Goal: Task Accomplishment & Management: Use online tool/utility

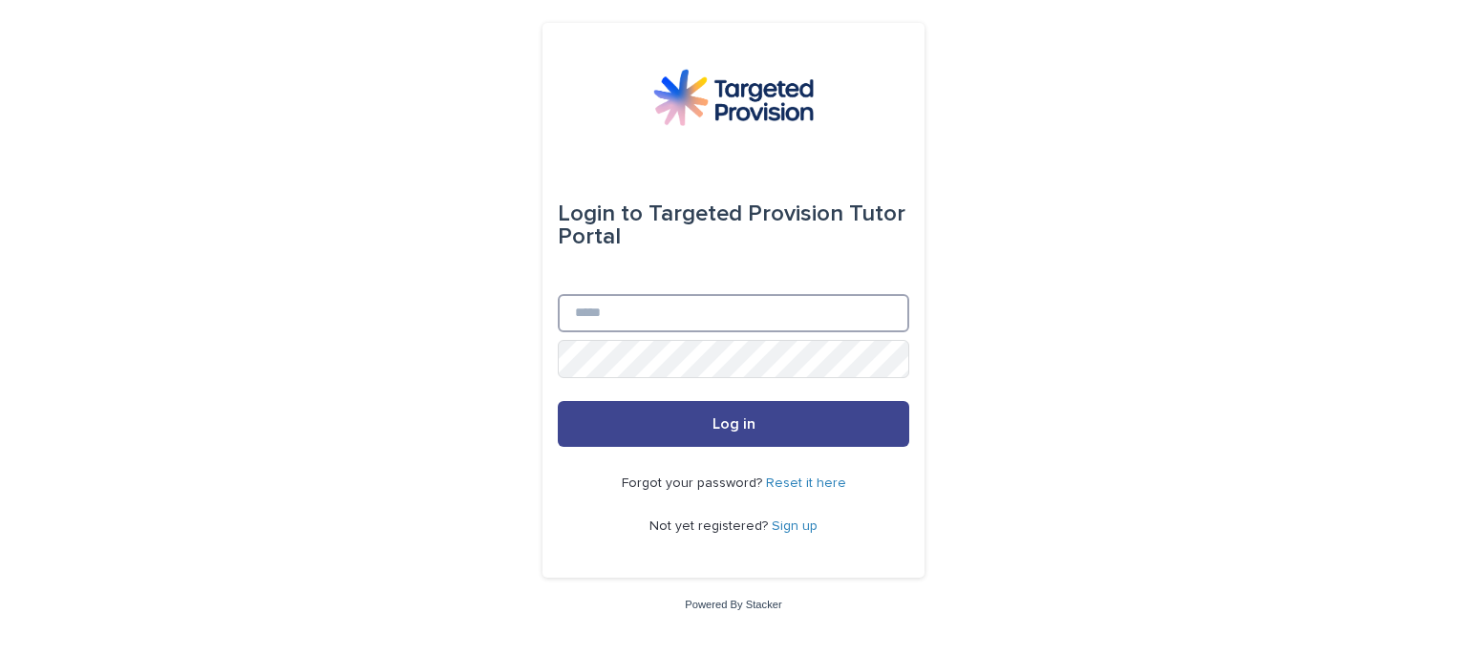
type input "**********"
click at [882, 415] on button "Log in" at bounding box center [733, 424] width 351 height 46
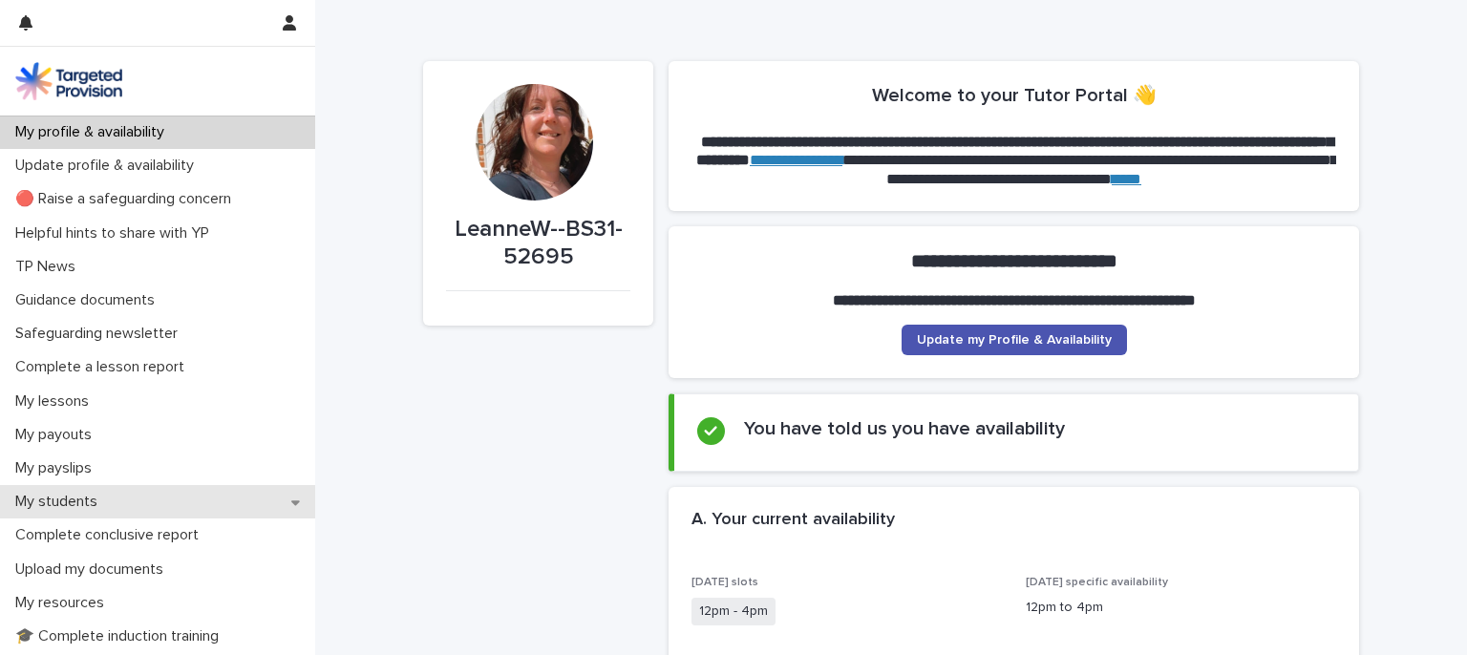
click at [141, 501] on div "My students" at bounding box center [157, 501] width 315 height 33
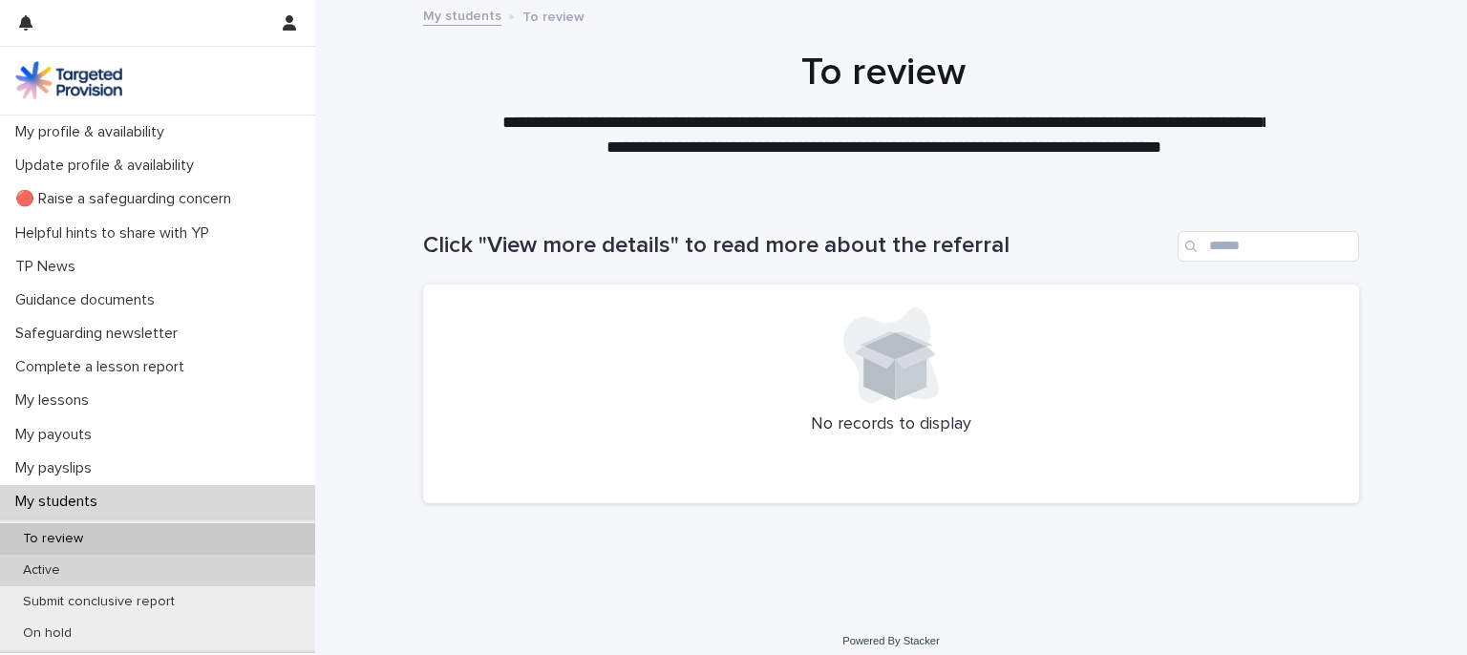
click at [99, 569] on div "Active" at bounding box center [157, 571] width 315 height 32
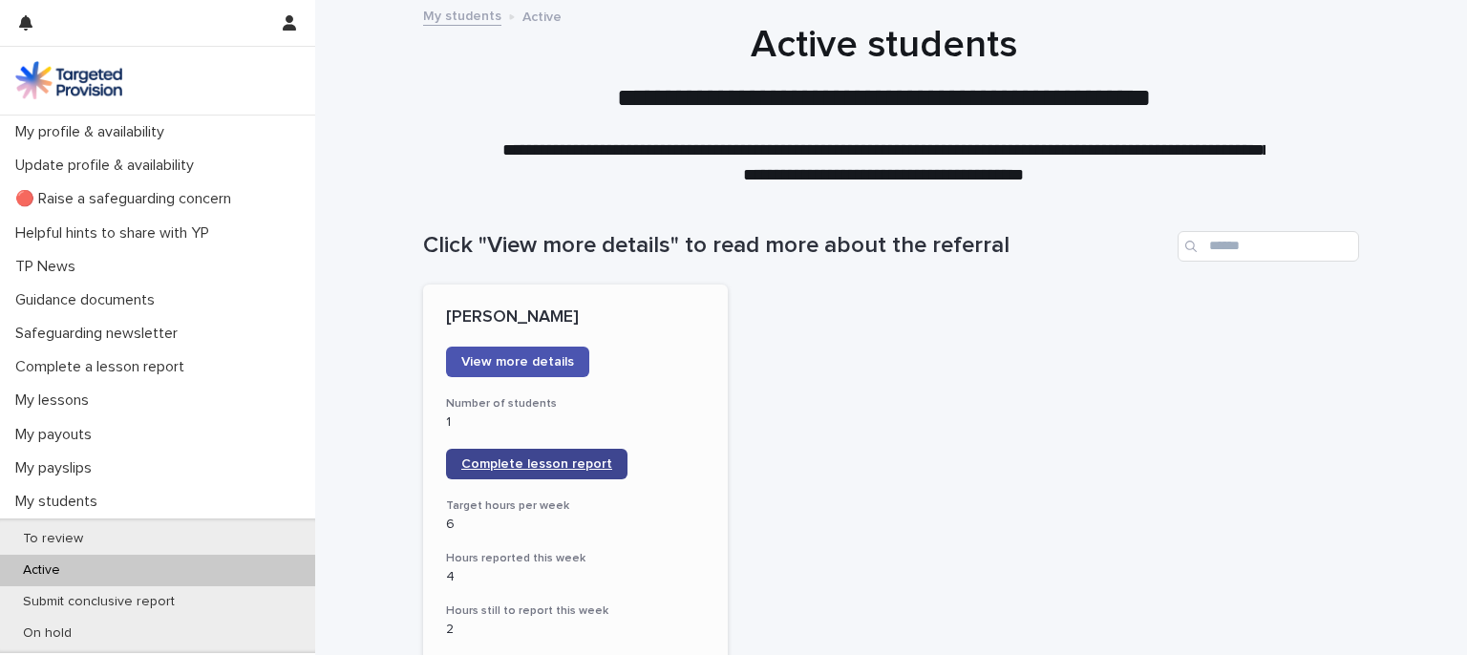
click at [482, 452] on link "Complete lesson report" at bounding box center [536, 464] width 181 height 31
click at [498, 356] on span "View more details" at bounding box center [517, 361] width 113 height 13
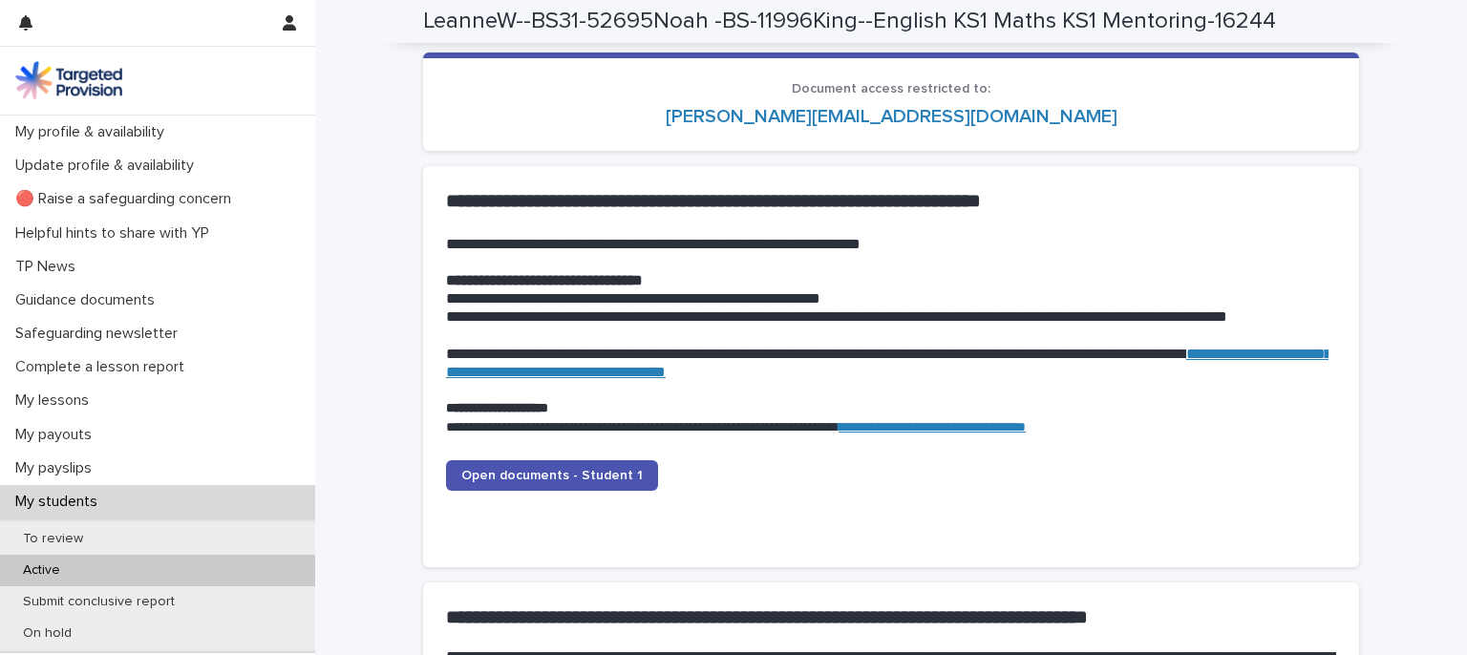
scroll to position [1684, 0]
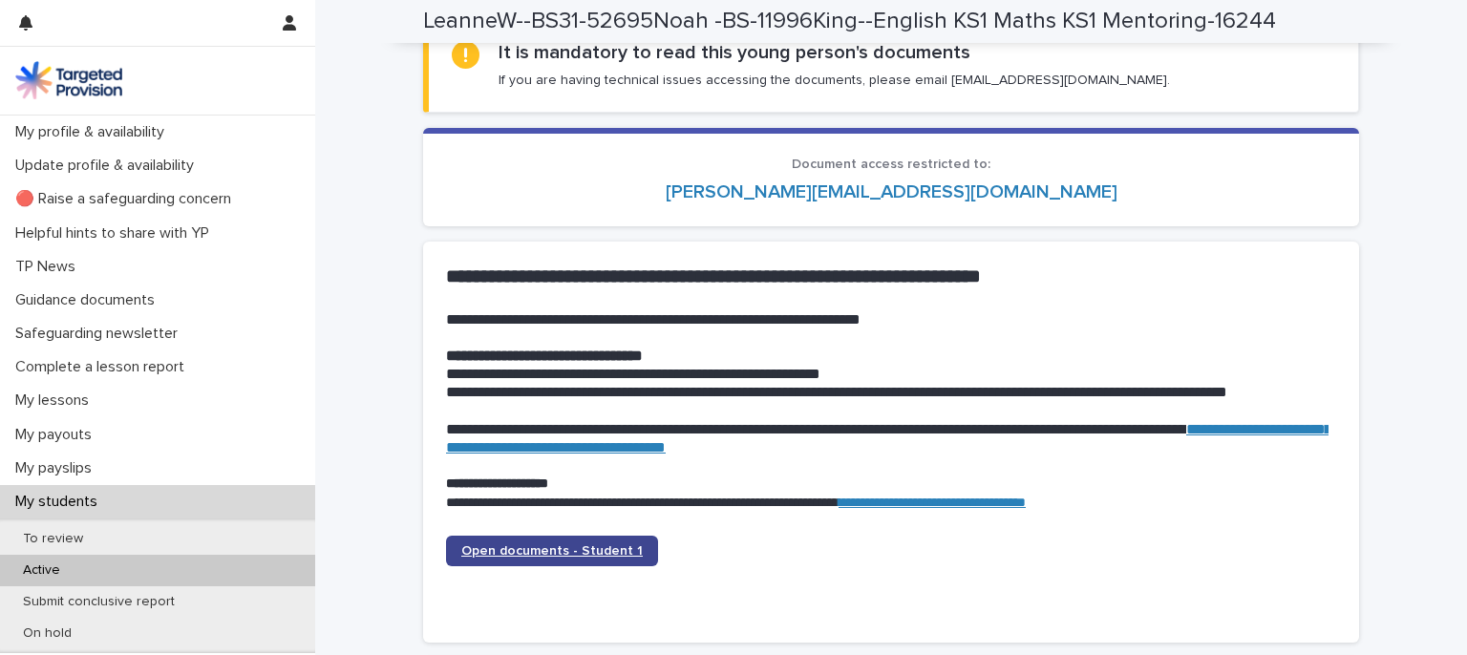
click at [480, 546] on span "Open documents - Student 1" at bounding box center [551, 550] width 181 height 13
